Goal: Entertainment & Leisure: Browse casually

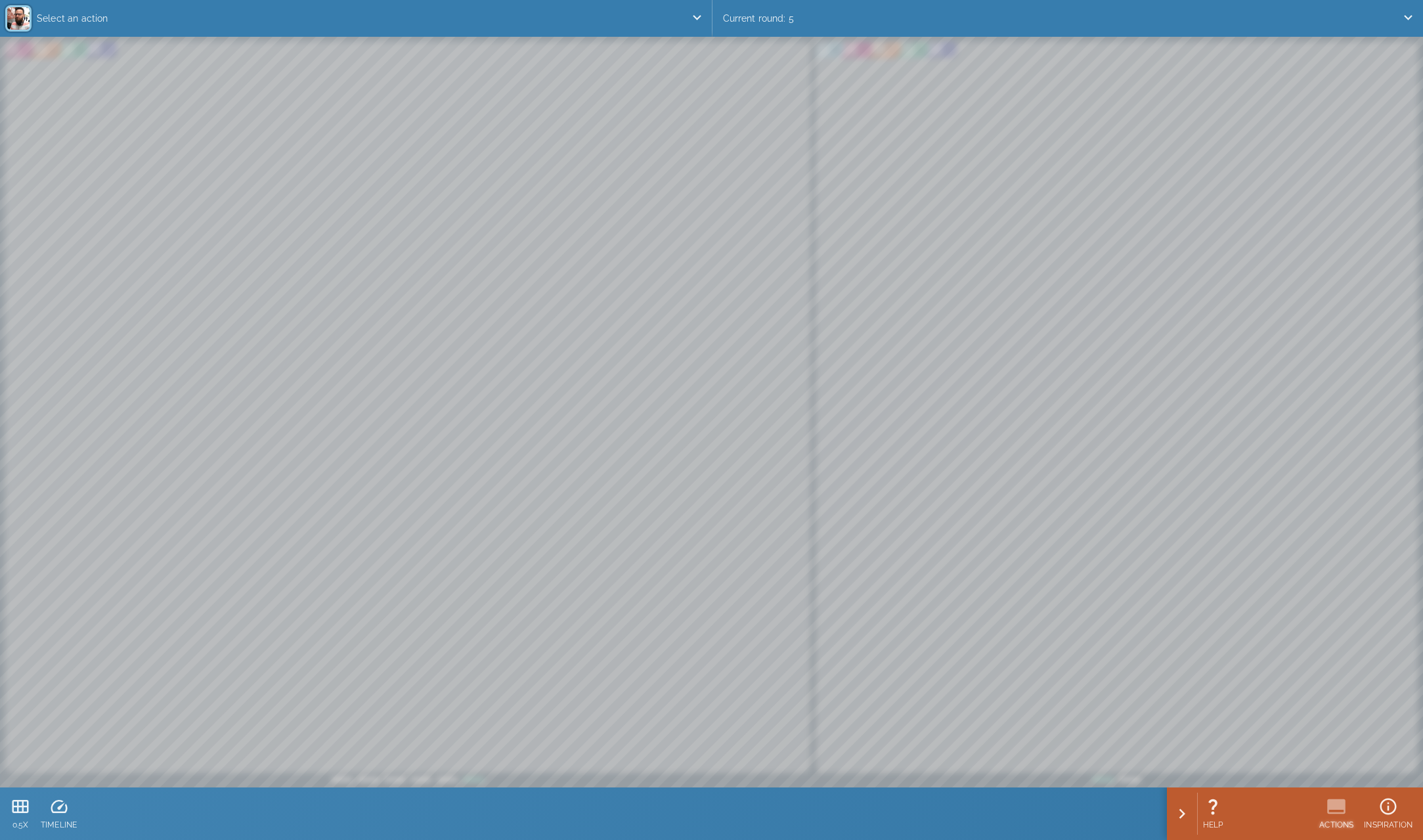
click at [1327, 802] on icon at bounding box center [1336, 807] width 19 height 19
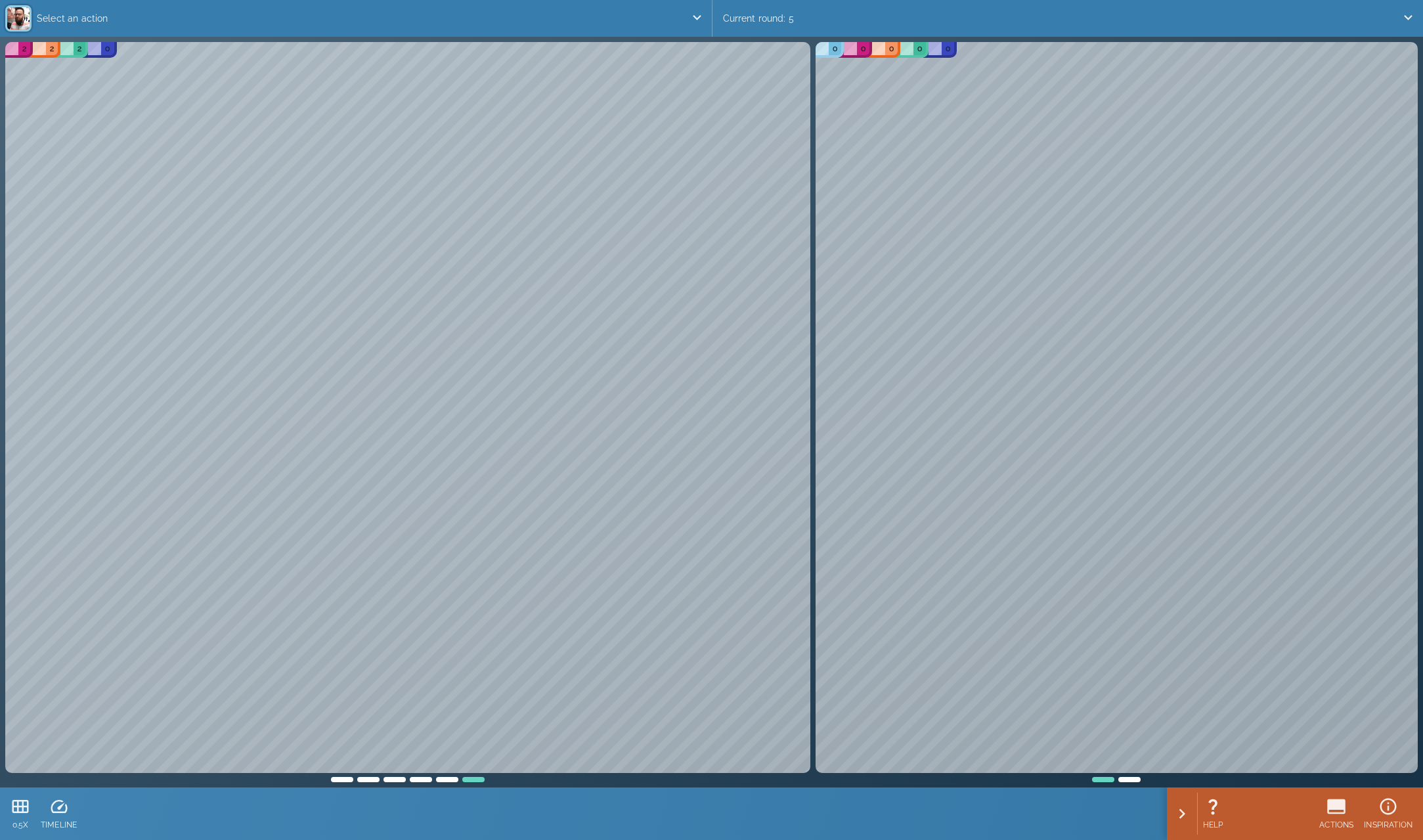
click at [335, 778] on div at bounding box center [342, 778] width 26 height 9
click at [477, 781] on div at bounding box center [473, 778] width 26 height 9
click at [368, 778] on div at bounding box center [369, 778] width 26 height 9
click at [394, 780] on div at bounding box center [395, 778] width 26 height 9
click at [422, 779] on div at bounding box center [421, 778] width 26 height 9
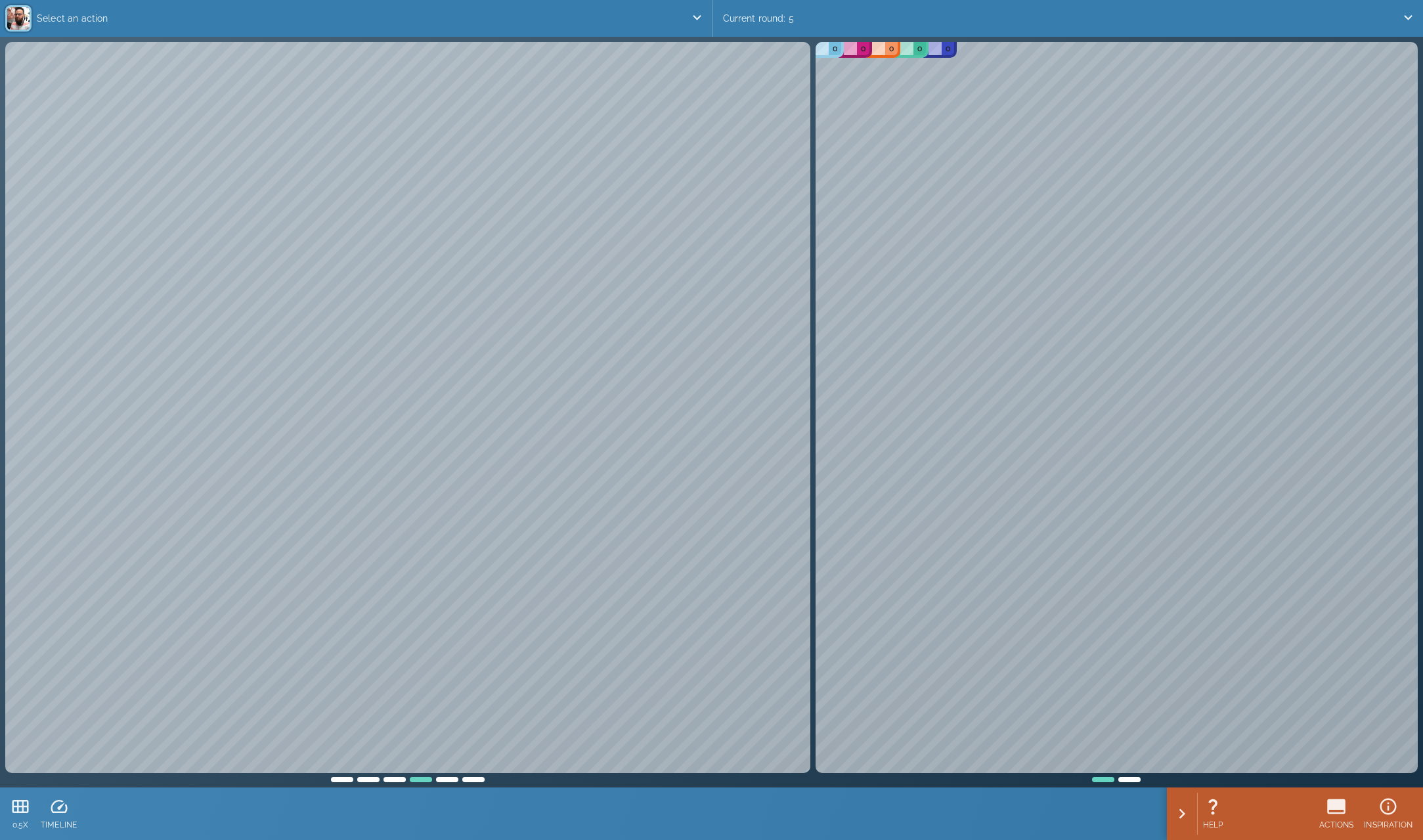
click at [446, 780] on div at bounding box center [447, 778] width 26 height 9
click at [28, 804] on icon at bounding box center [21, 806] width 17 height 13
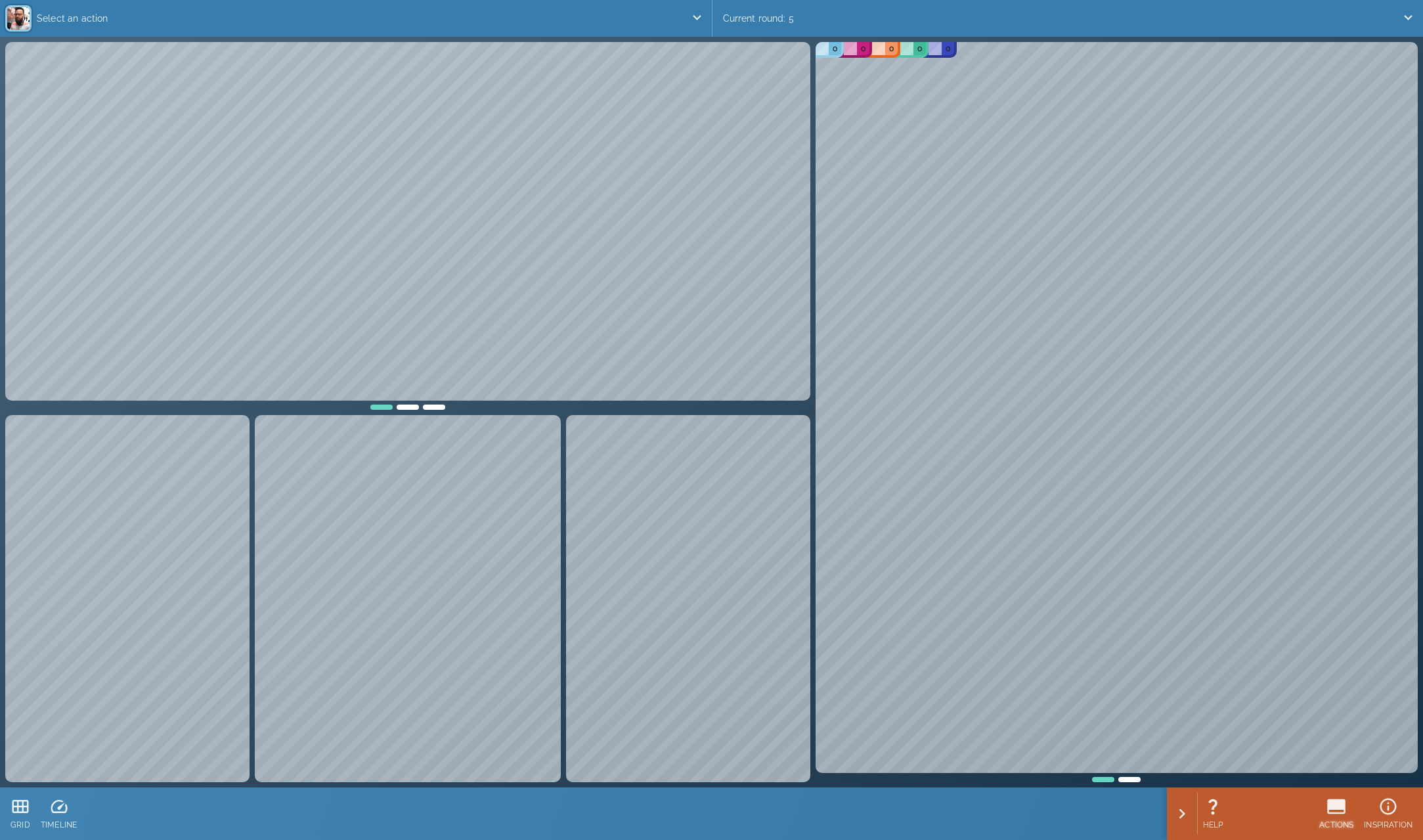
click at [1333, 802] on icon at bounding box center [1337, 807] width 18 height 15
click at [1249, 806] on icon at bounding box center [1246, 807] width 19 height 19
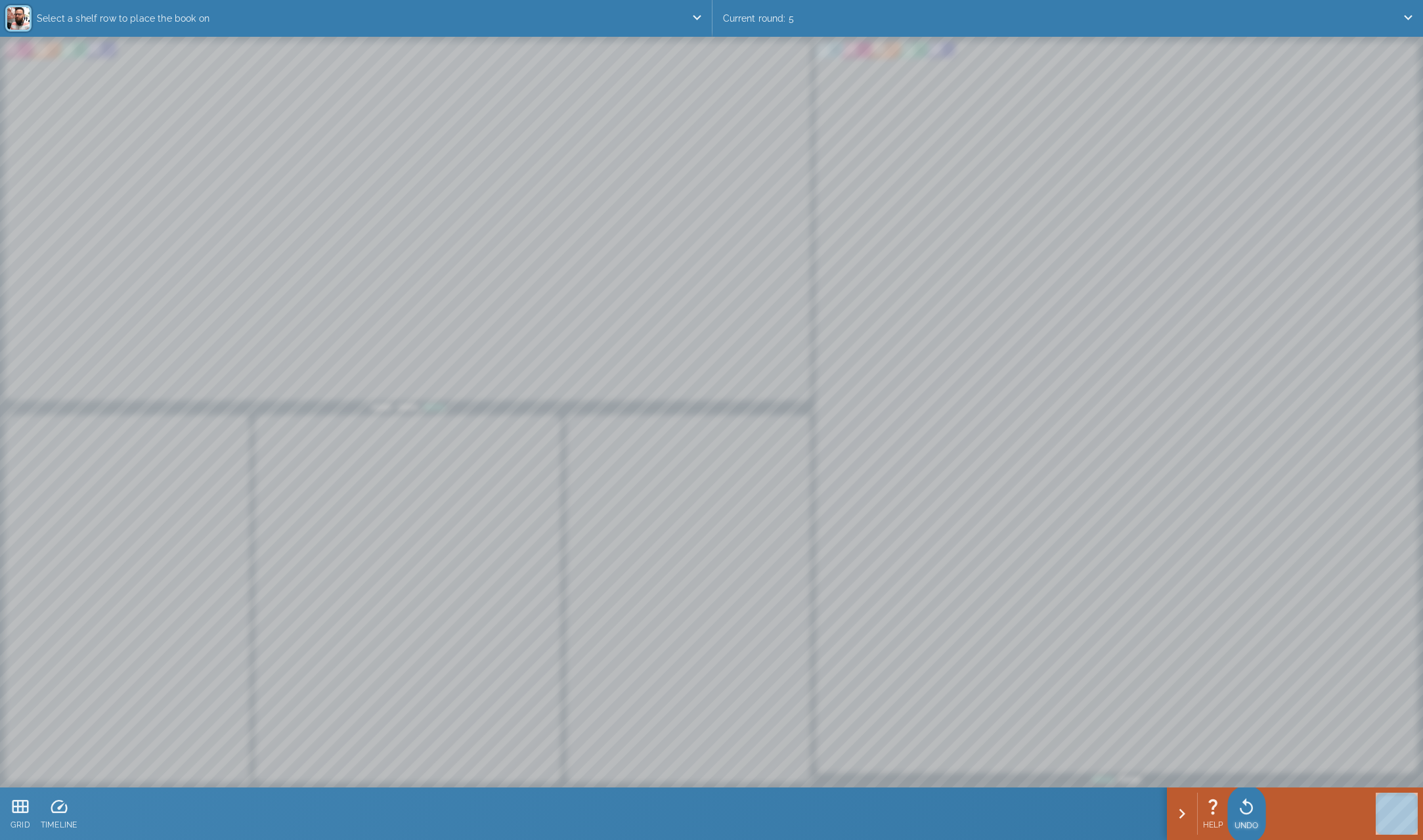
click at [1240, 814] on icon at bounding box center [1247, 807] width 19 height 19
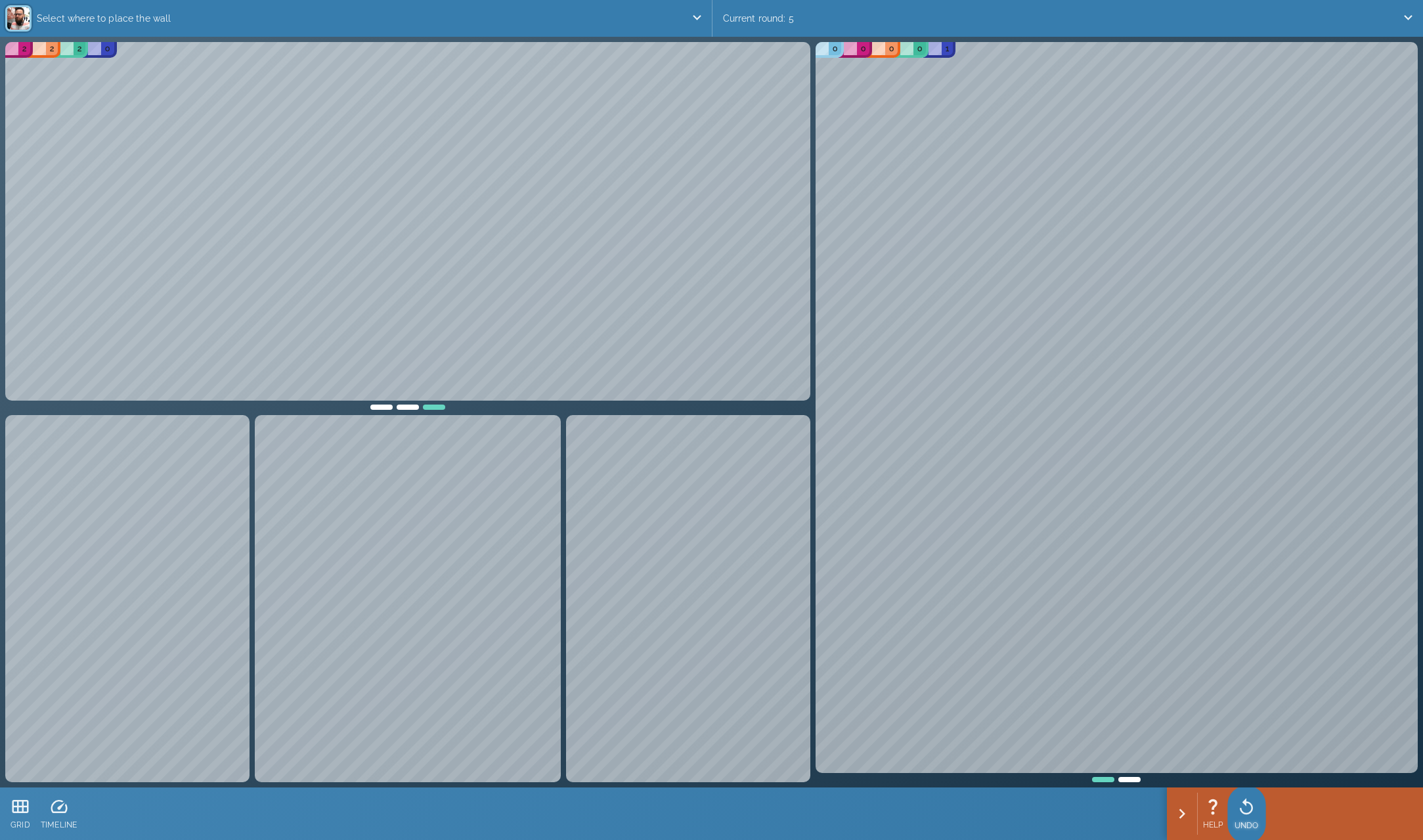
click at [1243, 812] on icon at bounding box center [1246, 807] width 13 height 17
click at [1399, 809] on icon at bounding box center [1403, 807] width 19 height 19
click at [1383, 810] on div at bounding box center [1394, 807] width 37 height 19
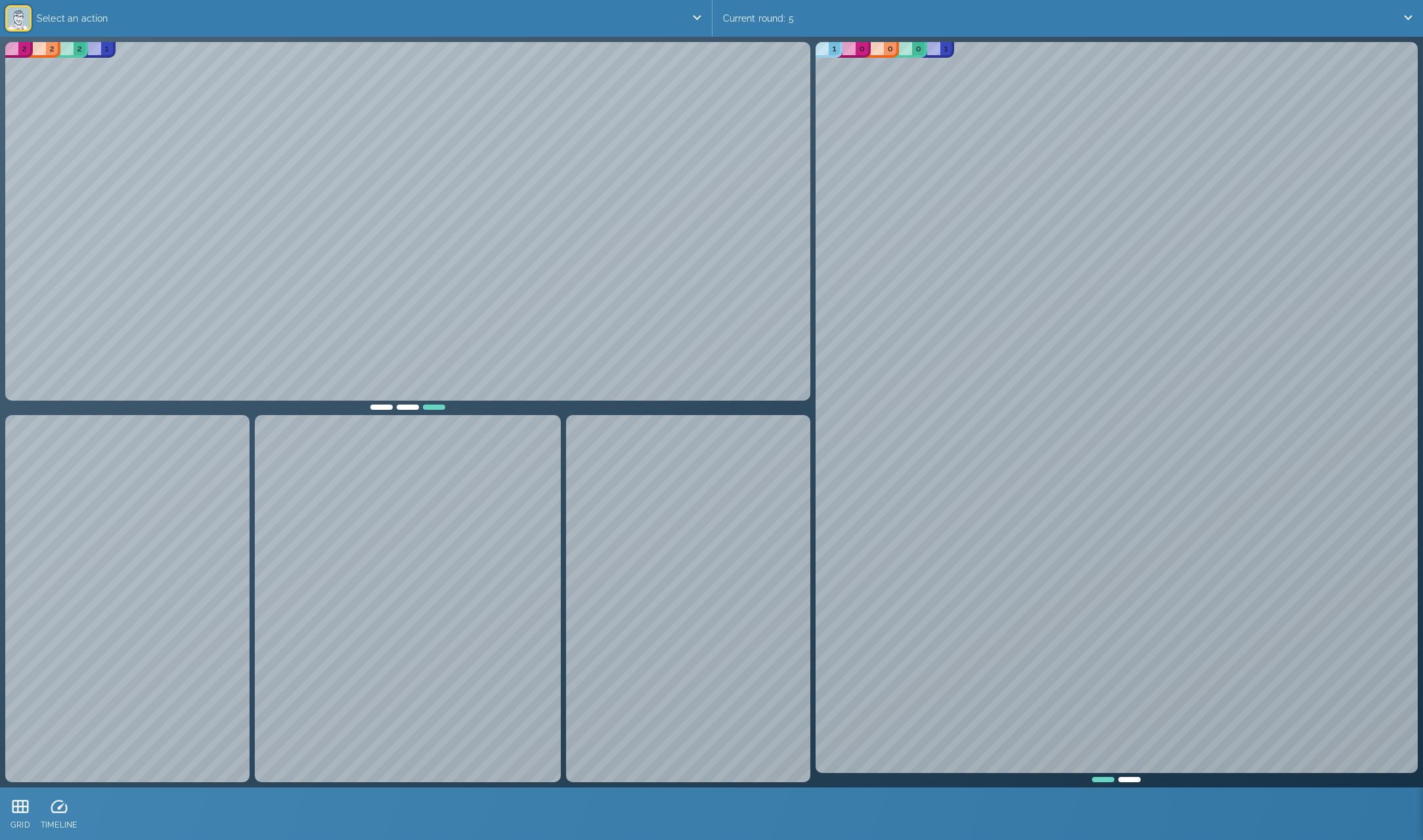
click at [1055, 15] on div "Current round: 5" at bounding box center [1068, 18] width 712 height 37
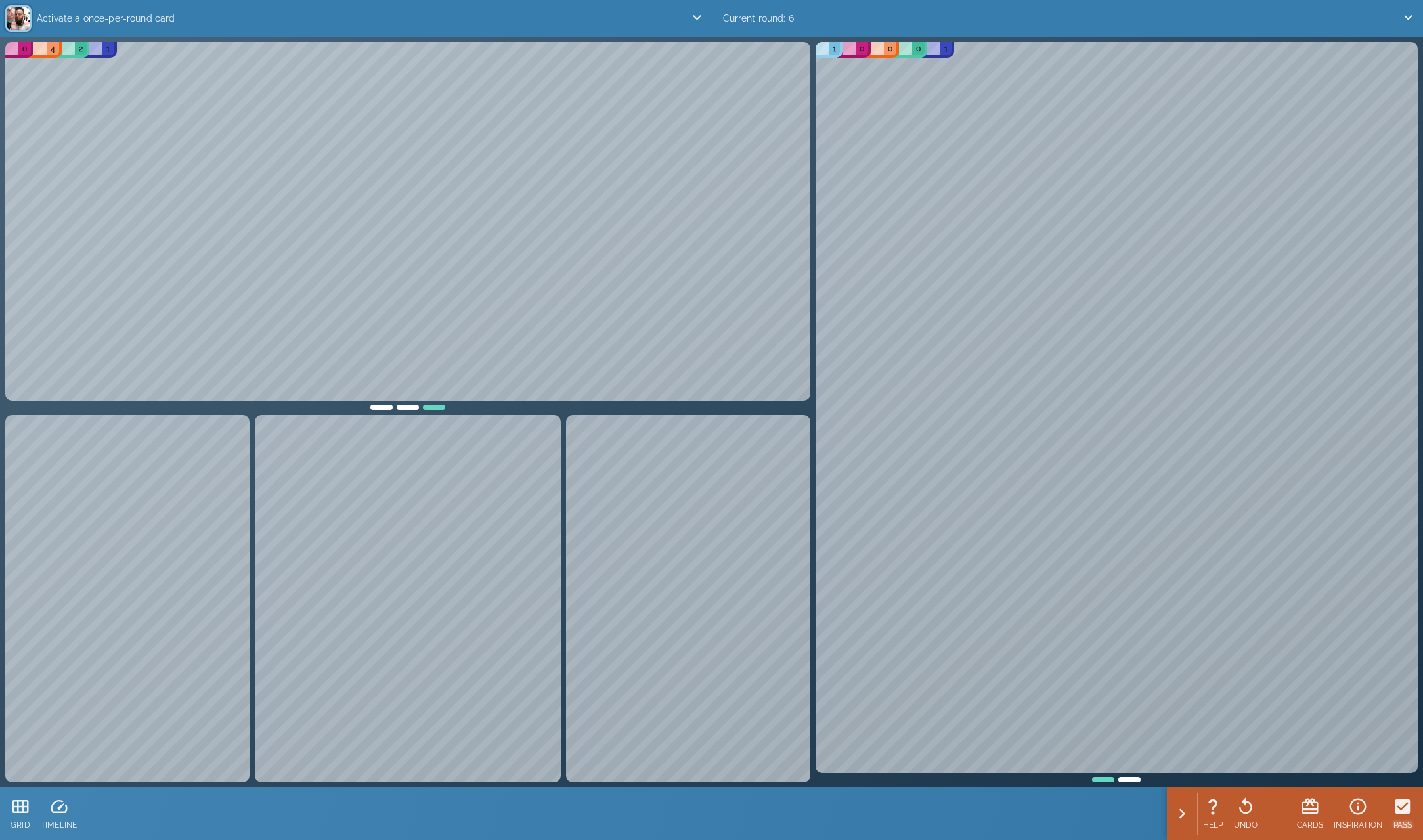
click at [1408, 805] on icon at bounding box center [1404, 807] width 15 height 15
click at [1400, 805] on icon at bounding box center [1394, 807] width 19 height 19
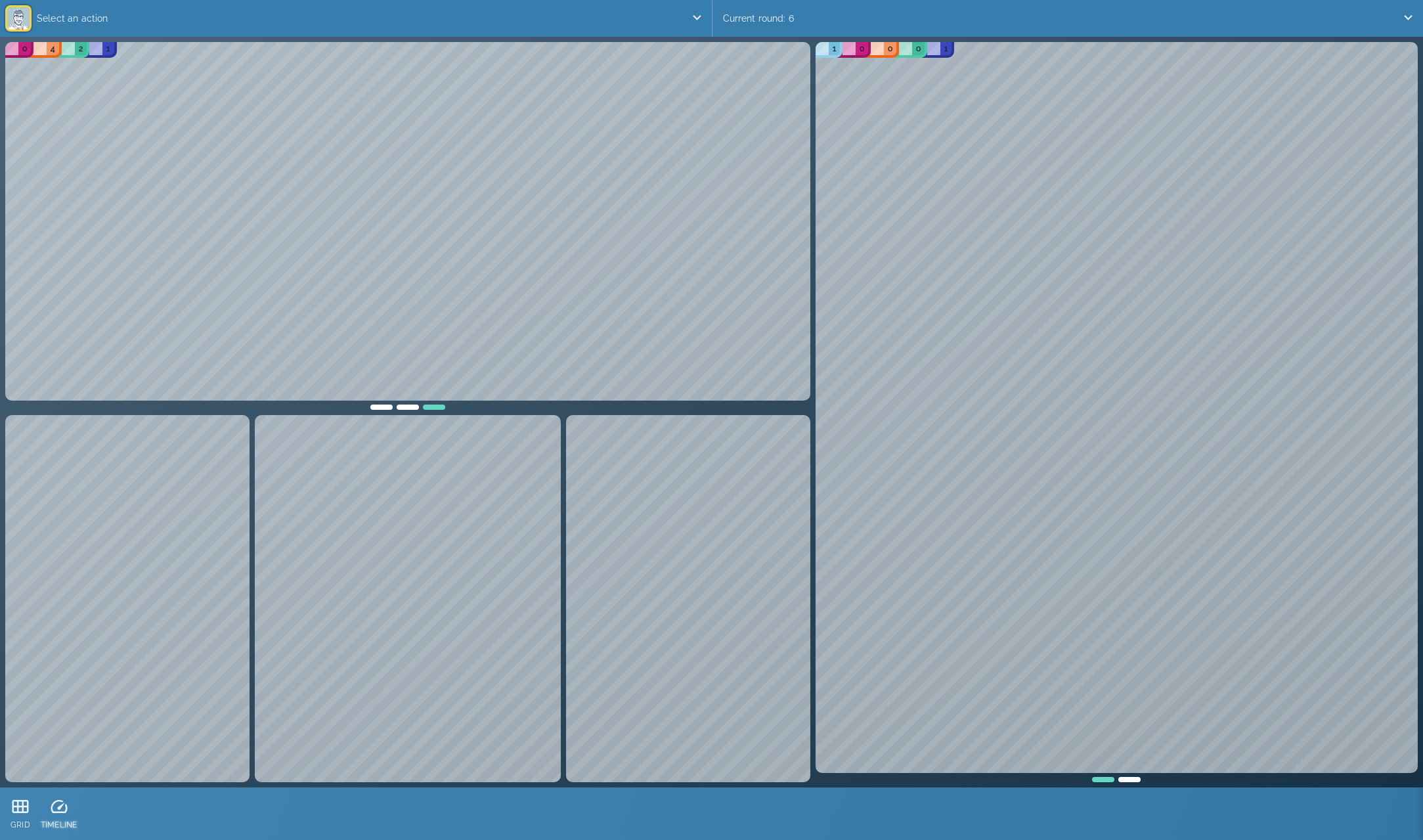
click at [59, 807] on icon at bounding box center [59, 806] width 17 height 13
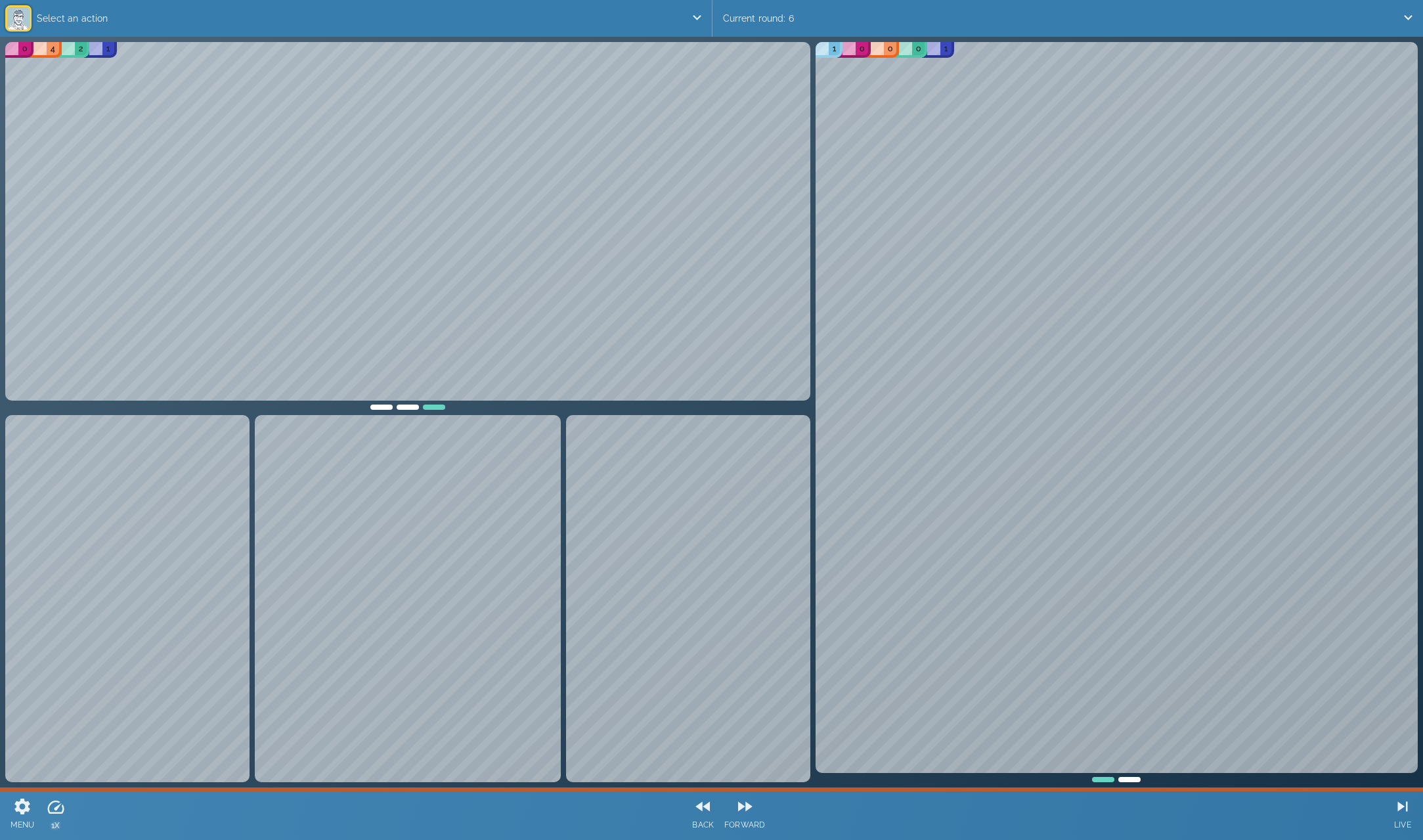
click at [58, 809] on icon at bounding box center [56, 807] width 19 height 19
click at [65, 807] on icon at bounding box center [56, 807] width 19 height 19
click at [62, 809] on icon at bounding box center [55, 806] width 17 height 13
click at [64, 806] on icon at bounding box center [55, 807] width 19 height 19
click at [63, 807] on icon at bounding box center [56, 807] width 19 height 19
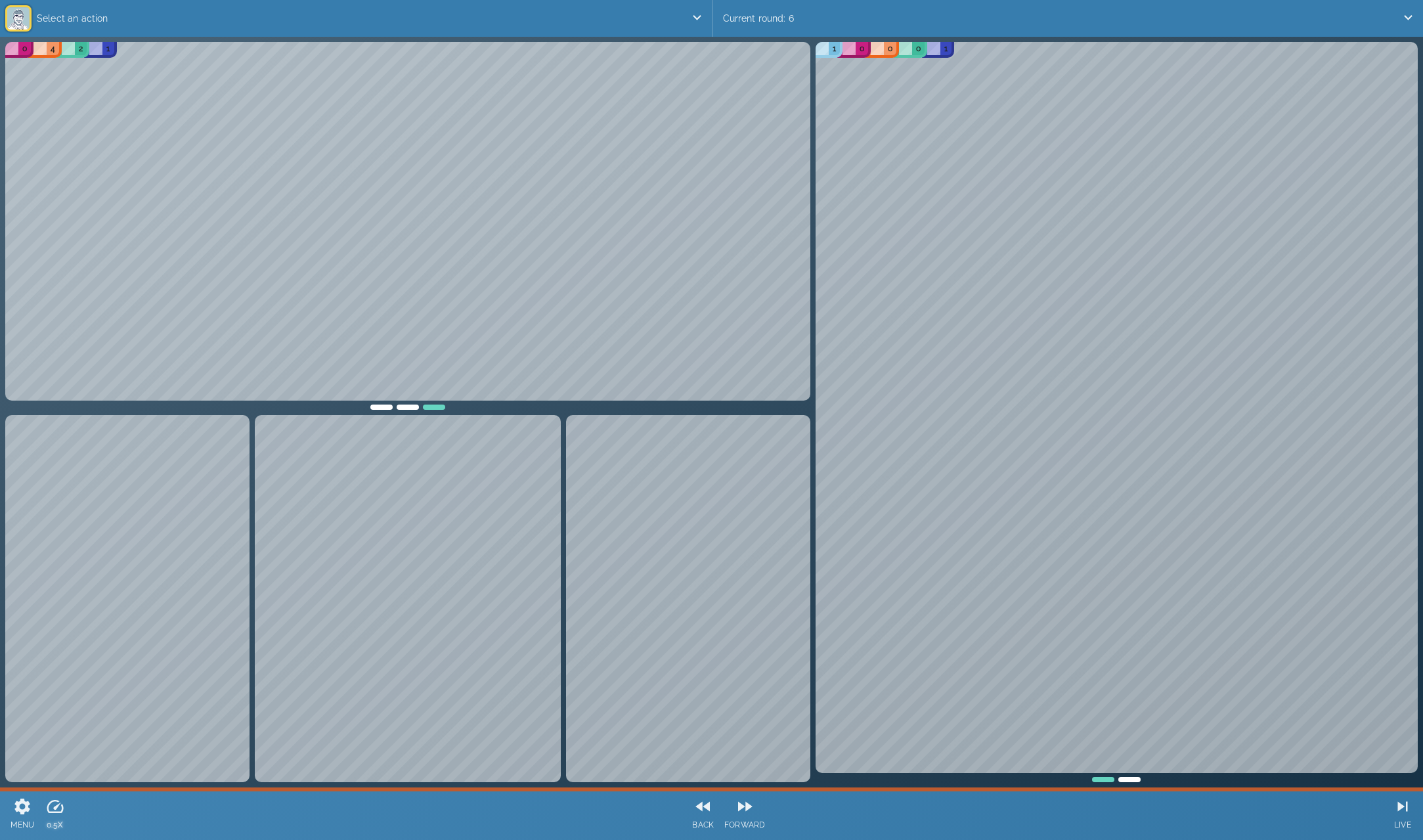
click at [63, 807] on icon at bounding box center [55, 807] width 19 height 19
click at [18, 805] on icon at bounding box center [23, 807] width 15 height 16
click at [47, 807] on icon at bounding box center [55, 807] width 19 height 19
click at [58, 807] on icon at bounding box center [56, 807] width 19 height 19
click at [57, 807] on icon at bounding box center [56, 807] width 19 height 19
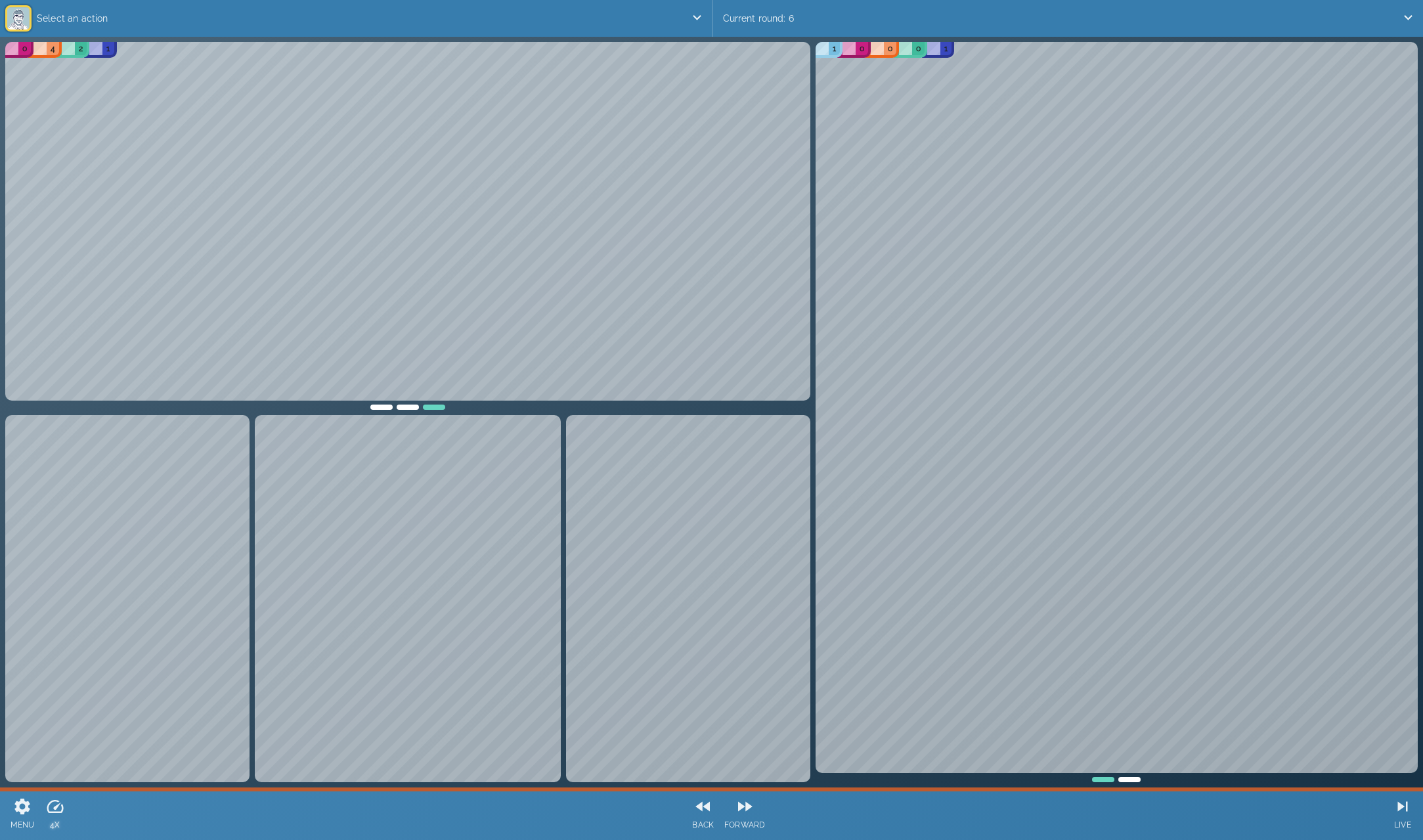
click at [57, 807] on icon at bounding box center [55, 807] width 19 height 19
click at [739, 807] on icon at bounding box center [746, 807] width 15 height 10
click at [709, 809] on icon at bounding box center [702, 807] width 15 height 10
click at [702, 807] on icon at bounding box center [702, 807] width 15 height 10
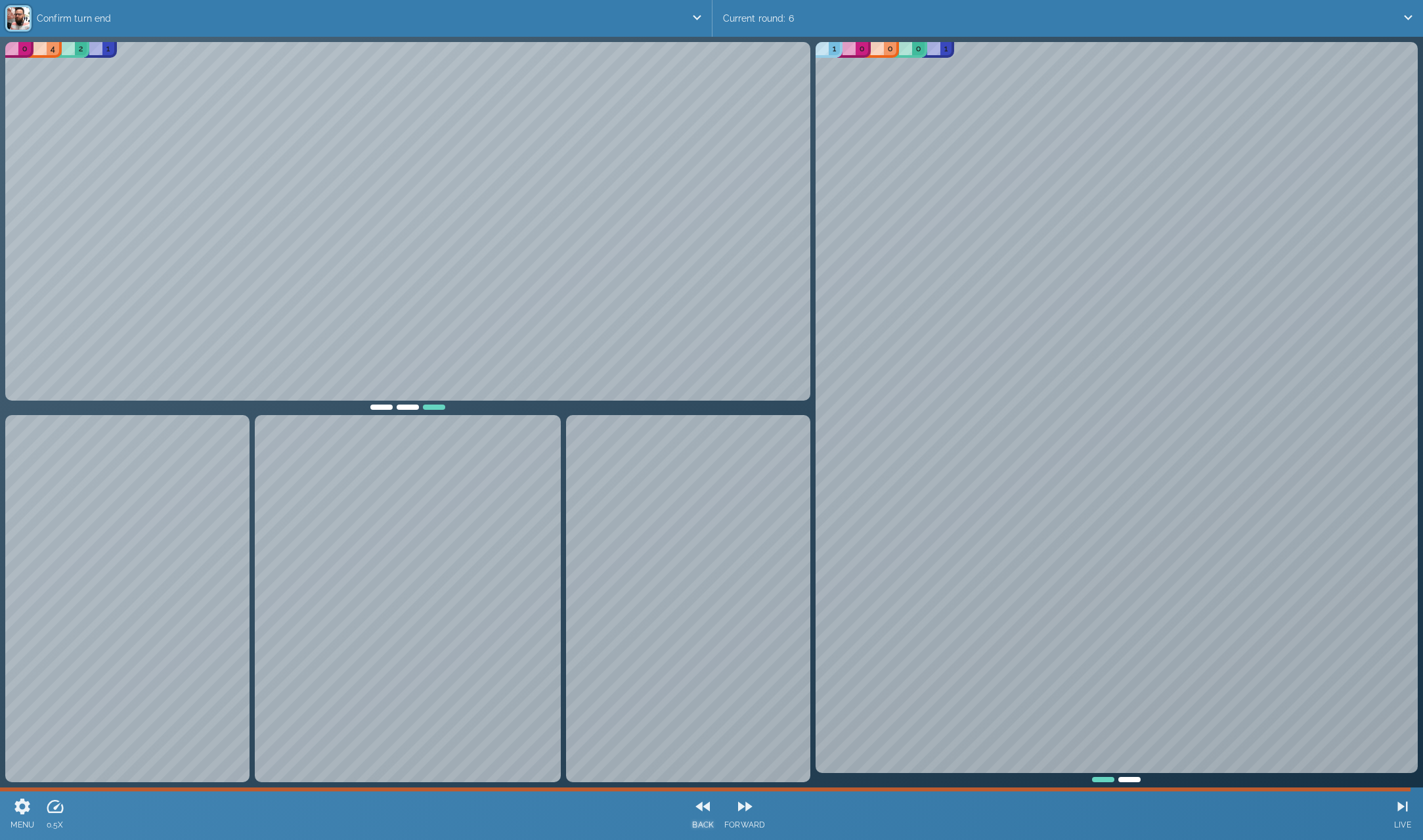
click at [702, 807] on icon at bounding box center [702, 807] width 15 height 10
click at [702, 807] on icon at bounding box center [703, 807] width 15 height 10
click at [743, 809] on icon at bounding box center [746, 807] width 19 height 19
click at [380, 404] on div at bounding box center [382, 405] width 26 height 9
click at [410, 408] on div at bounding box center [408, 405] width 26 height 9
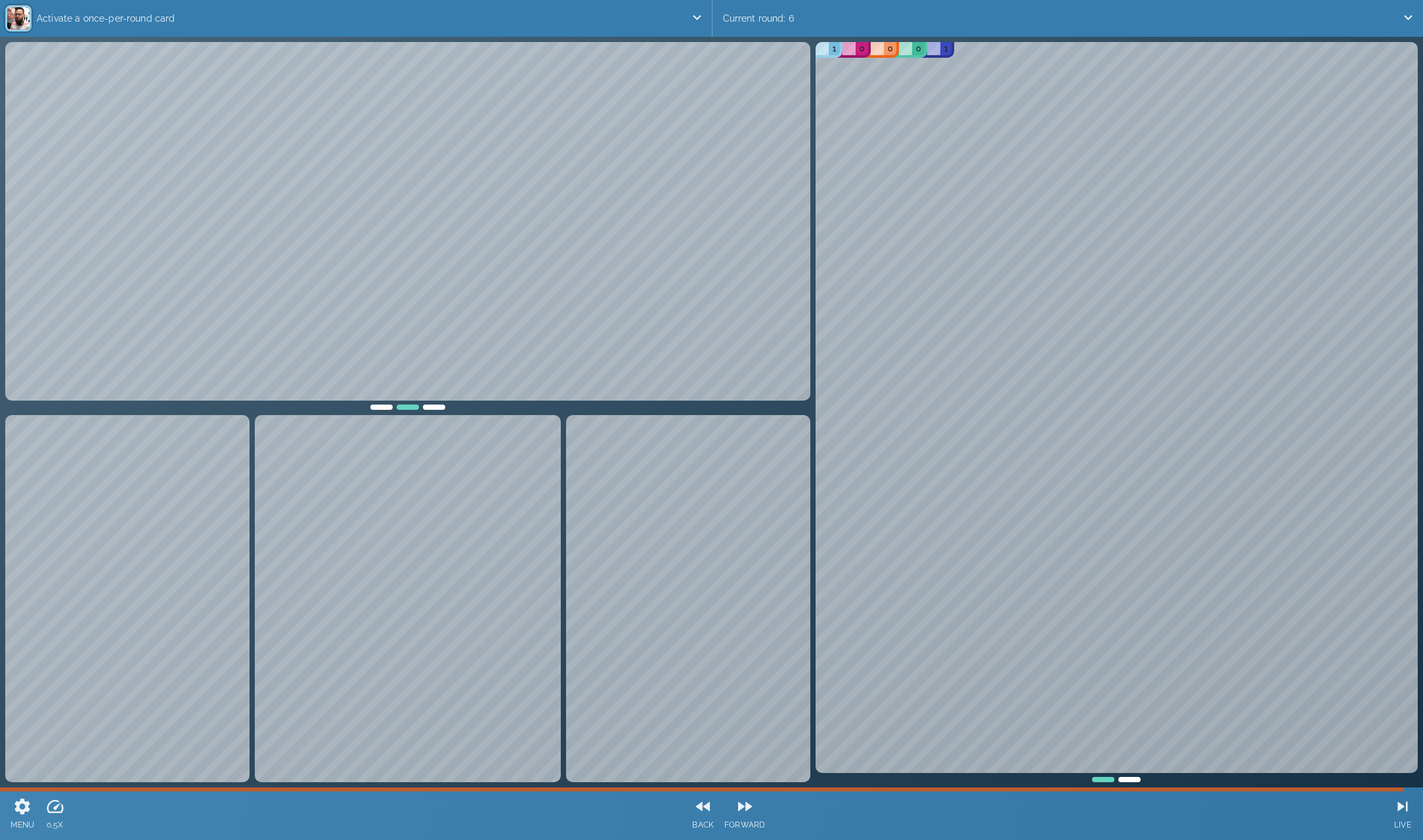
click at [433, 406] on div at bounding box center [434, 405] width 26 height 9
click at [382, 405] on div at bounding box center [382, 405] width 26 height 9
click at [22, 816] on icon at bounding box center [22, 807] width 19 height 19
click at [24, 811] on icon at bounding box center [23, 807] width 15 height 16
click at [24, 809] on icon at bounding box center [22, 807] width 19 height 19
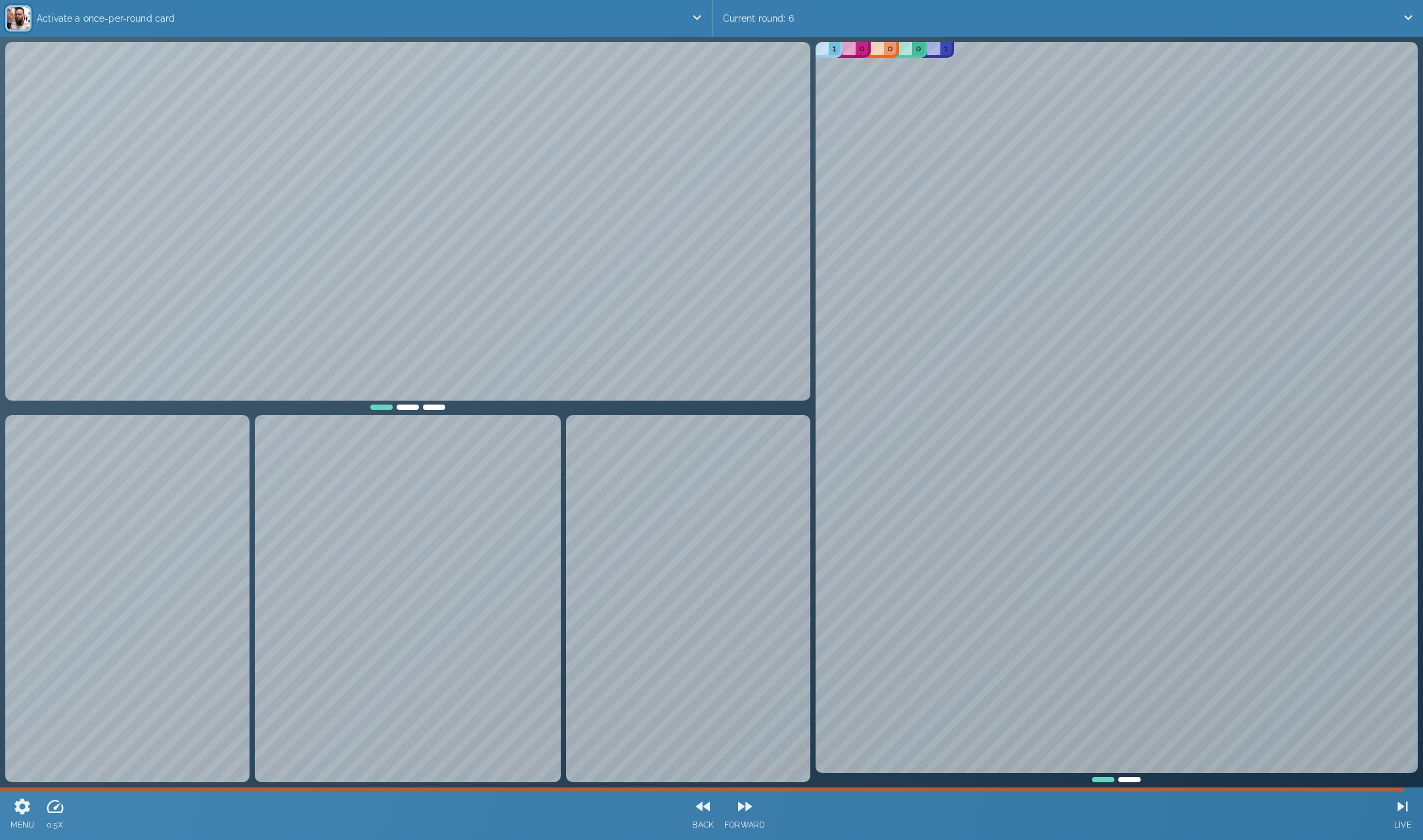
click at [1129, 783] on div "1 0 0 0 1 12 0 3 0 0" at bounding box center [1116, 412] width 607 height 746
click at [1130, 780] on div at bounding box center [1129, 778] width 26 height 9
click at [1109, 780] on div at bounding box center [1104, 778] width 26 height 9
